Goal: Register for event/course

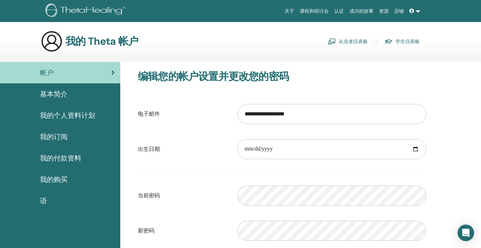
click at [415, 10] on link at bounding box center [414, 11] width 17 height 13
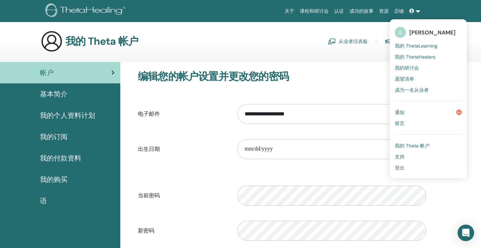
click at [404, 168] on span "登出" at bounding box center [400, 168] width 10 height 6
click at [400, 169] on span "登出" at bounding box center [400, 168] width 10 height 6
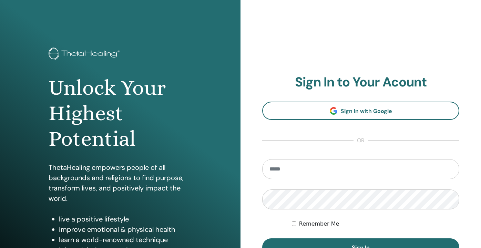
click at [312, 168] on input "email" at bounding box center [360, 169] width 197 height 20
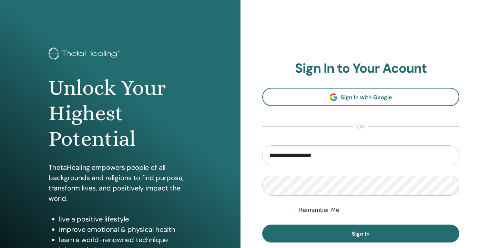
type input "**********"
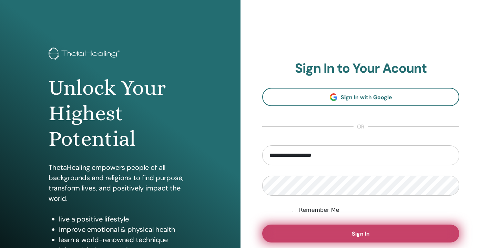
click at [321, 228] on button "Sign In" at bounding box center [360, 234] width 197 height 18
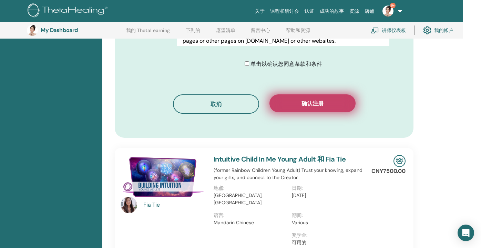
scroll to position [412, 18]
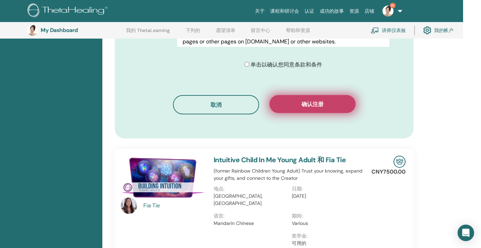
click at [314, 106] on span "确认注册" at bounding box center [312, 104] width 22 height 7
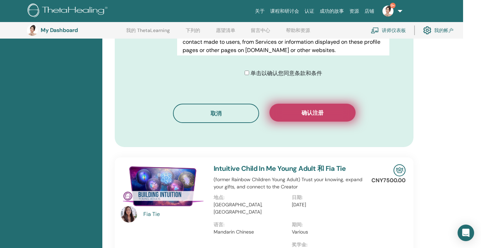
click at [315, 109] on button "确认注册" at bounding box center [312, 113] width 86 height 18
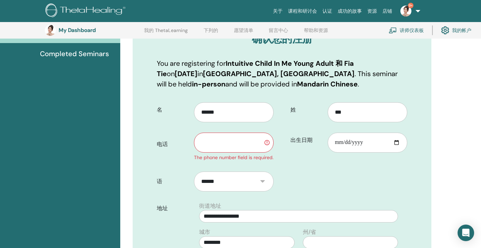
scroll to position [92, 0]
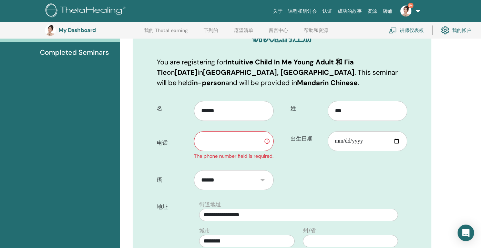
click at [219, 138] on input "text" at bounding box center [234, 141] width 80 height 20
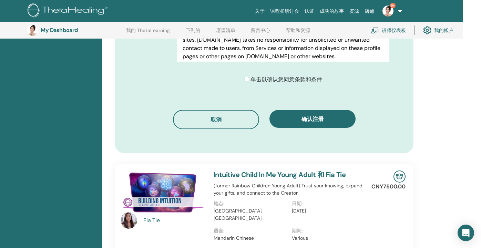
scroll to position [404, 18]
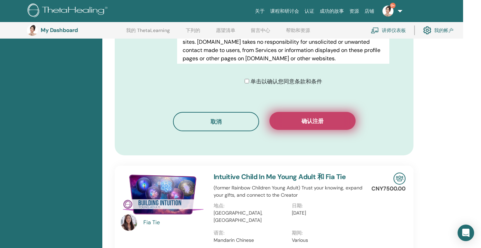
type input "**********"
click at [304, 127] on button "确认注册" at bounding box center [312, 121] width 86 height 18
